Goal: Find specific page/section: Find specific page/section

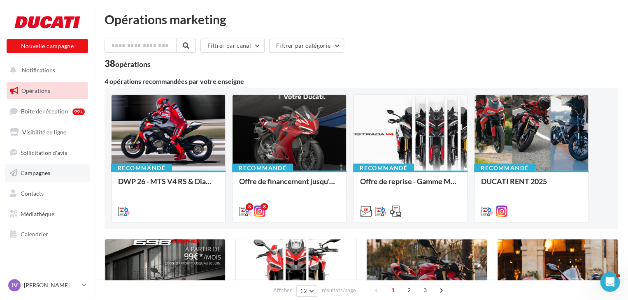
click at [63, 175] on link "Campagnes" at bounding box center [47, 173] width 85 height 17
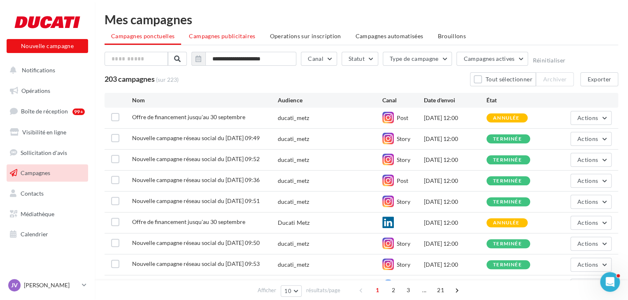
click at [219, 35] on span "Campagnes publicitaires" at bounding box center [222, 36] width 66 height 7
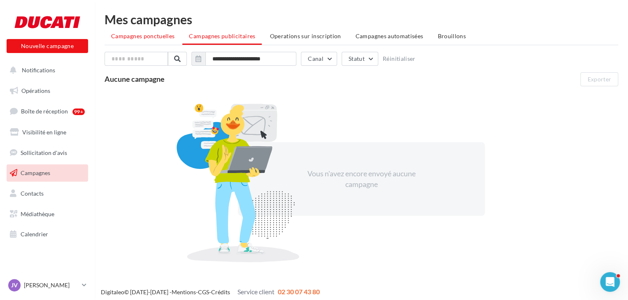
click at [146, 35] on span "Campagnes ponctuelles" at bounding box center [142, 36] width 63 height 7
